Goal: Check status: Check status

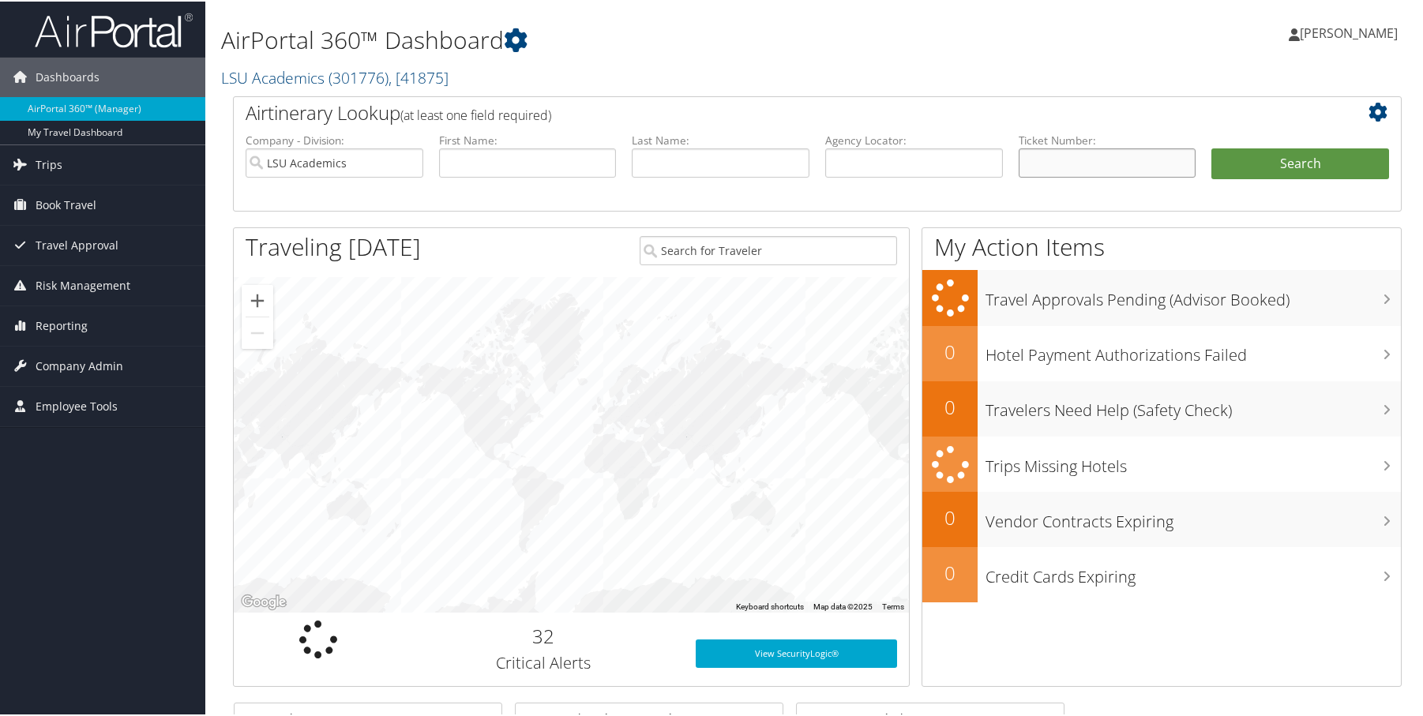
click at [1072, 156] on input "text" at bounding box center [1107, 161] width 178 height 29
paste input "0017307680569"
type input "0017307680569"
click at [1333, 163] on button "Search" at bounding box center [1300, 163] width 178 height 32
